Goal: Transaction & Acquisition: Purchase product/service

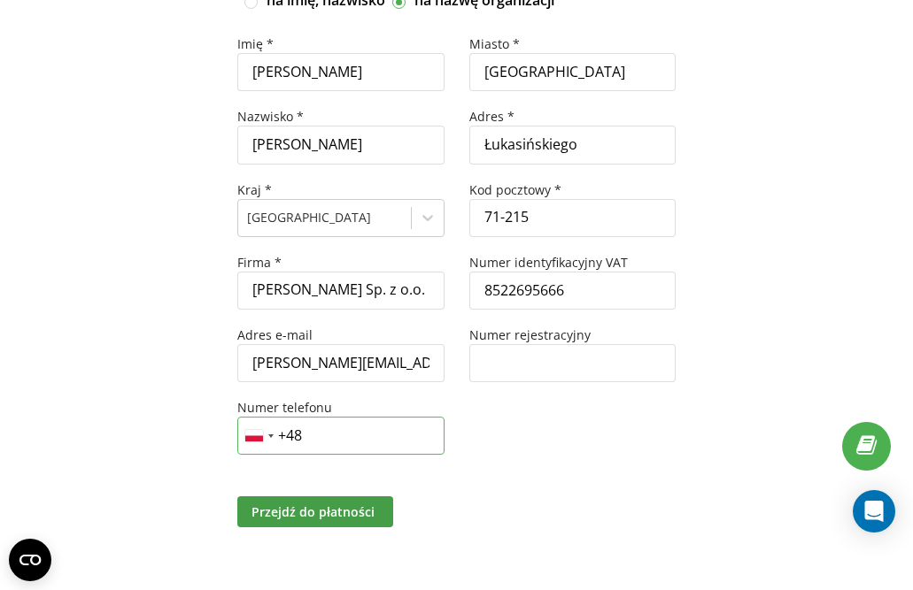
click at [398, 441] on input "+48" at bounding box center [340, 436] width 206 height 38
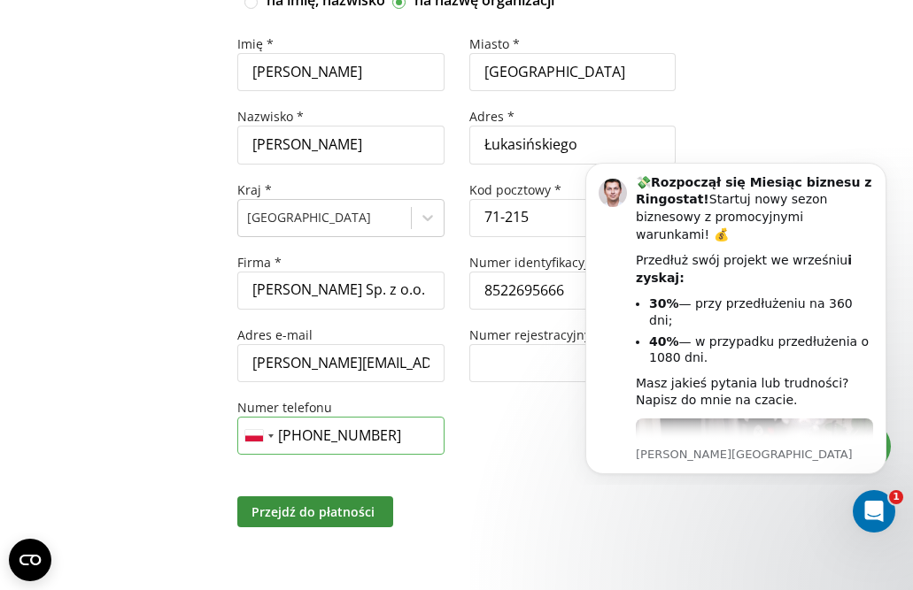
type input "[PHONE_NUMBER]"
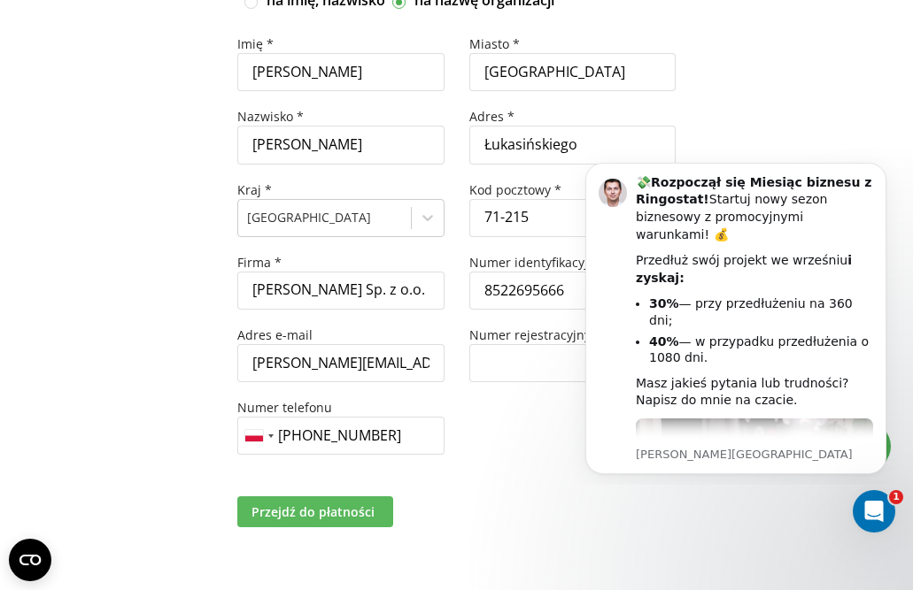
click at [367, 521] on button "Przejdź do płatności" at bounding box center [315, 512] width 156 height 31
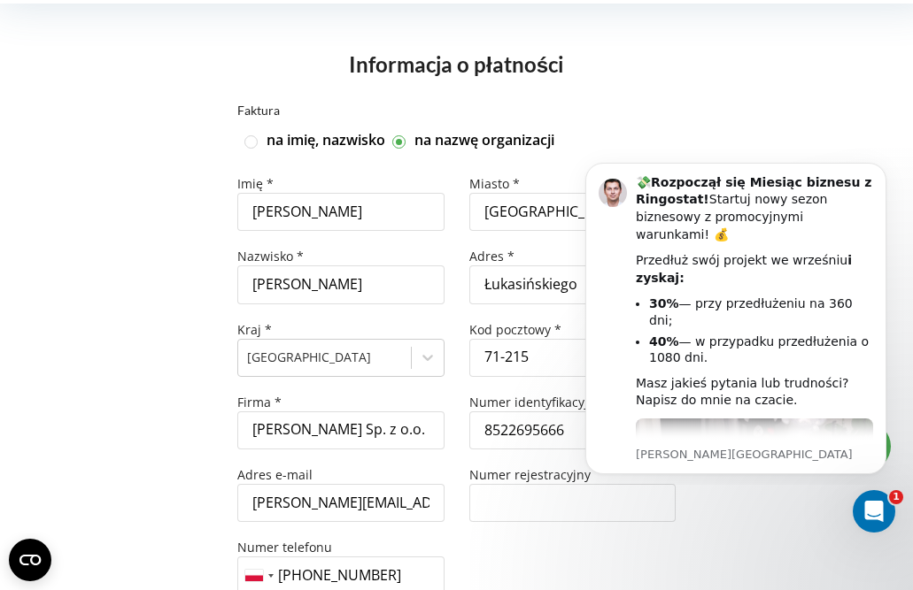
scroll to position [225, 0]
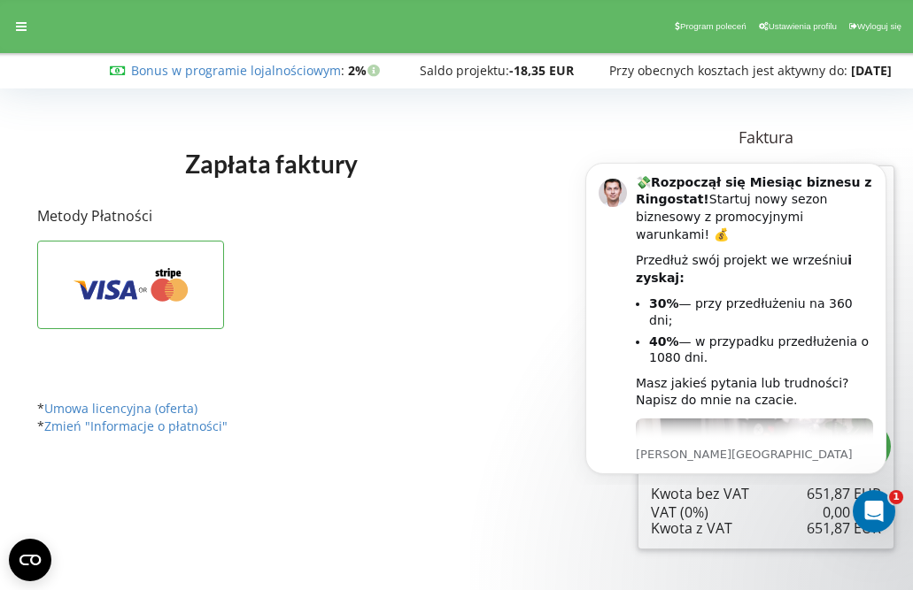
click at [528, 210] on div "Zapłata faktury Faktura Wybrane produkty Okres 30 dni" at bounding box center [306, 289] width 563 height 351
click at [187, 279] on icon at bounding box center [131, 285] width 132 height 34
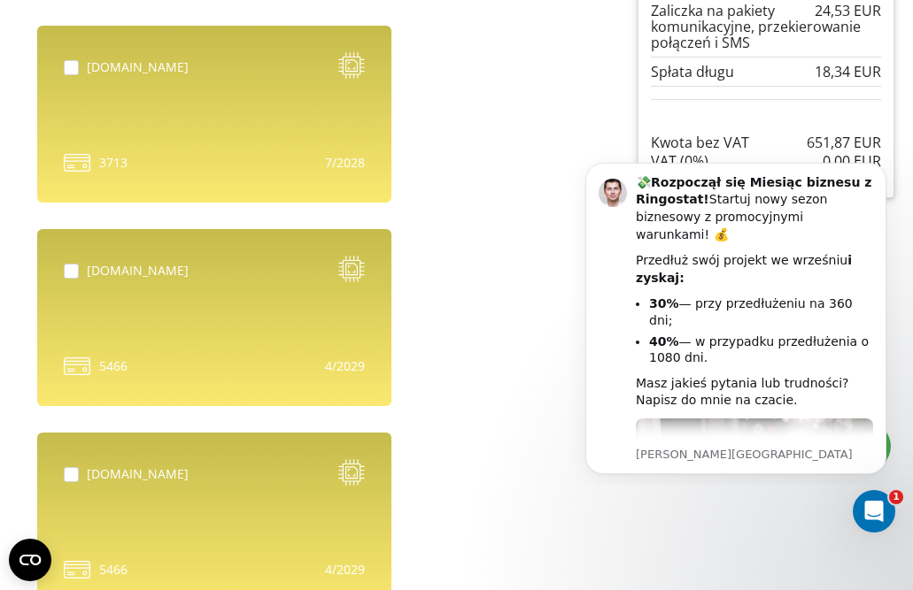
scroll to position [852, 0]
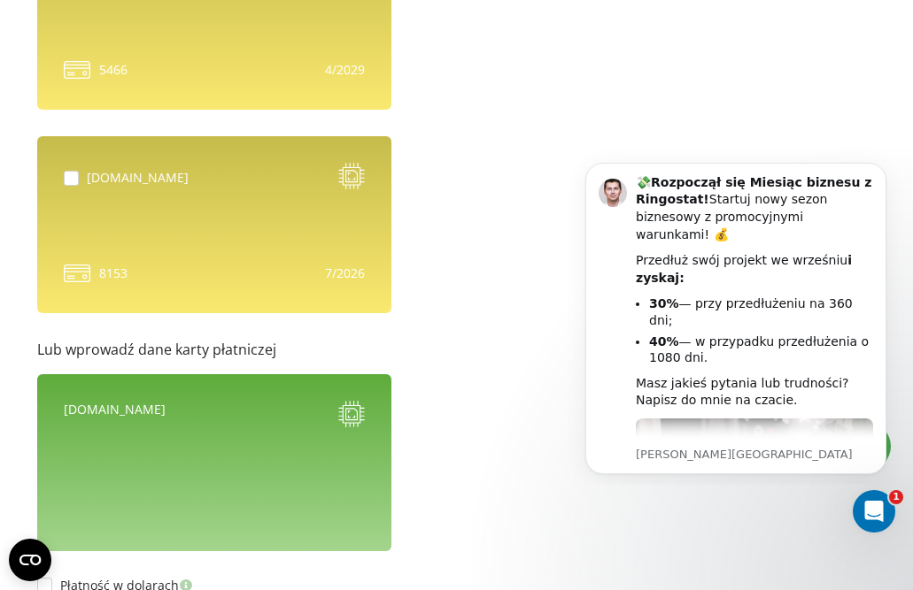
click at [259, 241] on div "alegriavida.pl 8153" at bounding box center [214, 224] width 354 height 177
click at [71, 171] on label at bounding box center [75, 171] width 23 height 0
checkbox input "true"
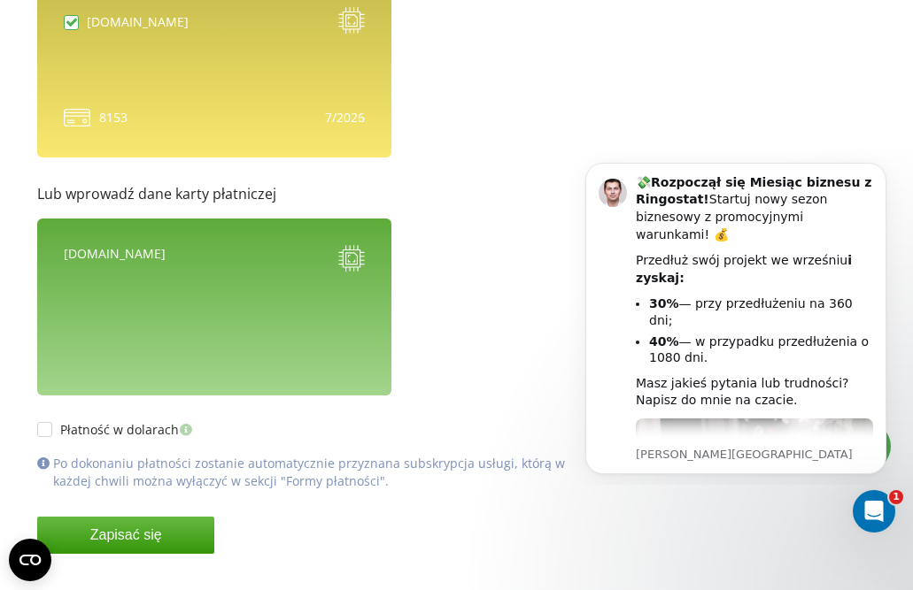
scroll to position [1042, 0]
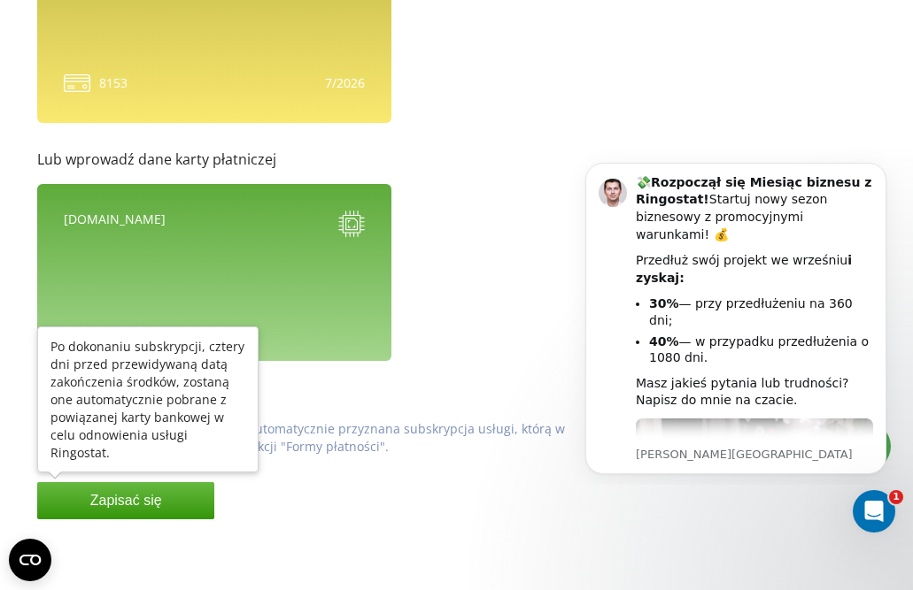
click at [137, 492] on button "Zapisać się" at bounding box center [125, 500] width 177 height 37
